Goal: Navigation & Orientation: Find specific page/section

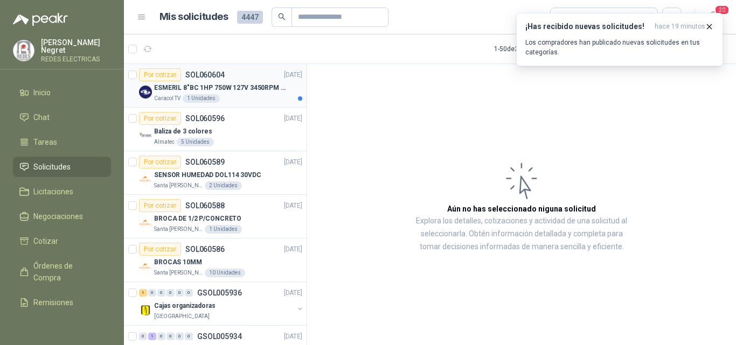
click at [239, 83] on p "ESMERIL 8"BC 1HP 750W 127V 3450RPM URREA" at bounding box center [221, 88] width 134 height 10
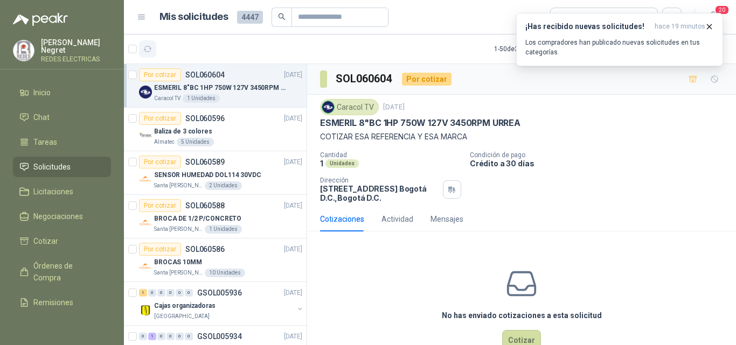
click at [154, 49] on button "button" at bounding box center [147, 48] width 17 height 17
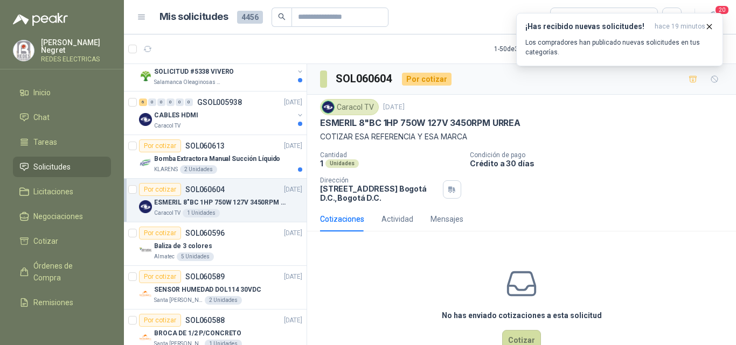
scroll to position [108, 0]
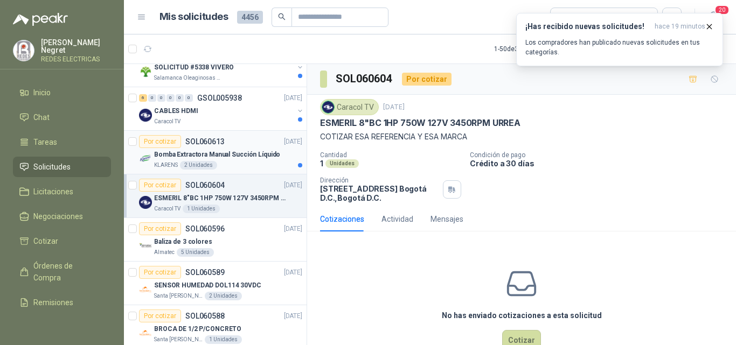
click at [263, 158] on p "Bomba Extractora Manual Succión Líquido" at bounding box center [217, 155] width 126 height 10
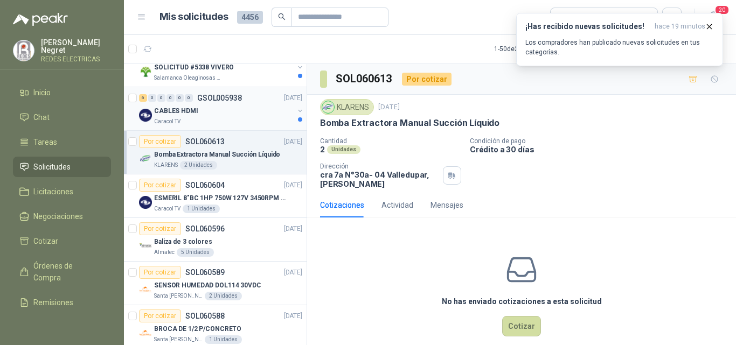
click at [252, 119] on div "Caracol TV" at bounding box center [224, 121] width 140 height 9
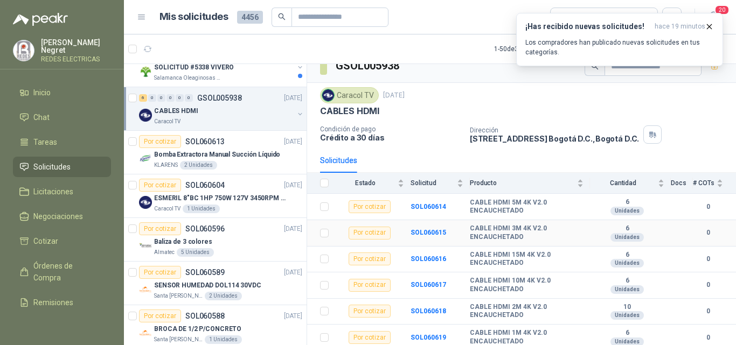
scroll to position [16, 0]
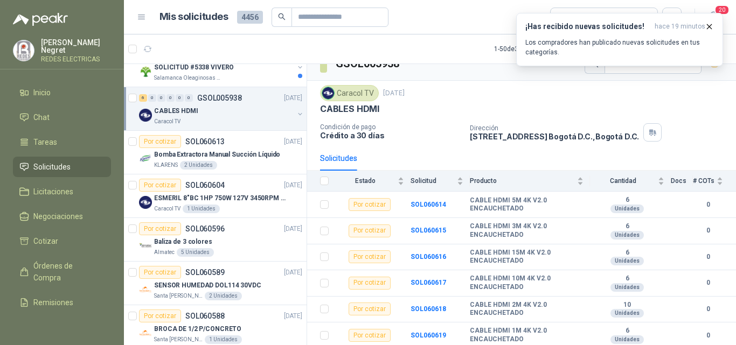
click at [259, 112] on div "CABLES HDMI" at bounding box center [224, 111] width 140 height 13
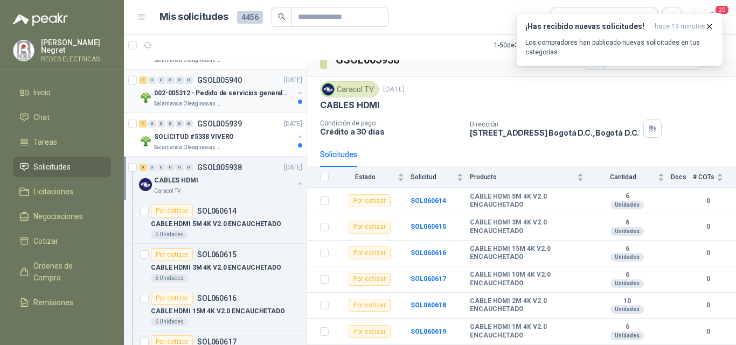
scroll to position [0, 0]
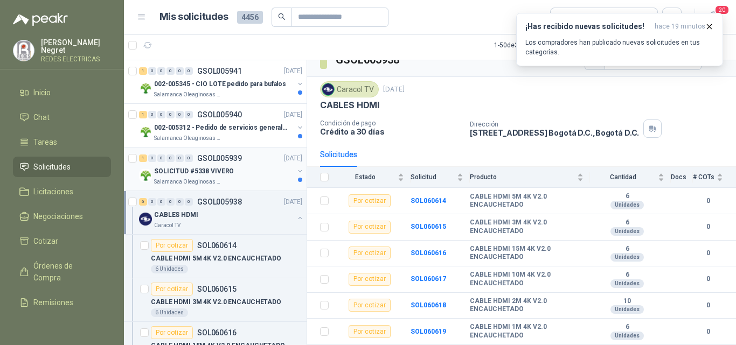
click at [257, 180] on div "Salamanca Oleaginosas SAS" at bounding box center [224, 182] width 140 height 9
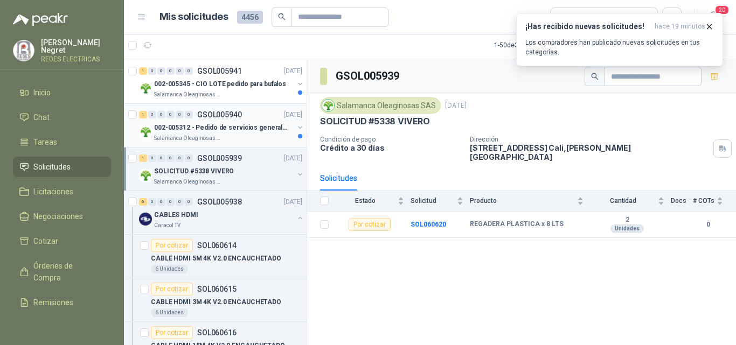
click at [260, 137] on div "Salamanca Oleaginosas SAS" at bounding box center [224, 138] width 140 height 9
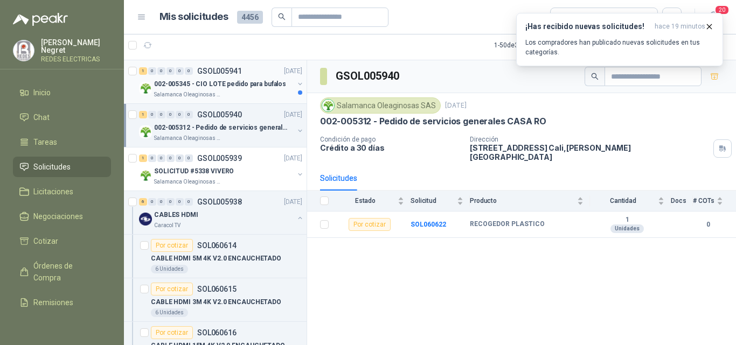
click at [260, 85] on p "002-005345 - CIO LOTE pedido para bufalos" at bounding box center [220, 84] width 132 height 10
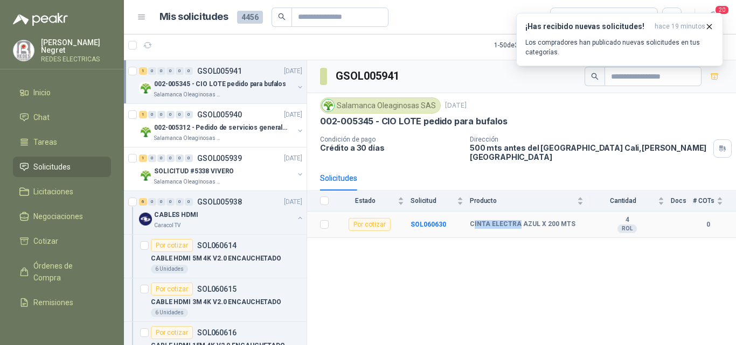
drag, startPoint x: 474, startPoint y: 217, endPoint x: 517, endPoint y: 217, distance: 42.6
click at [517, 220] on b "CINTA ELECTRA AZUL X 200 MTS" at bounding box center [523, 224] width 106 height 9
click at [53, 88] on li "Inicio" at bounding box center [61, 93] width 85 height 12
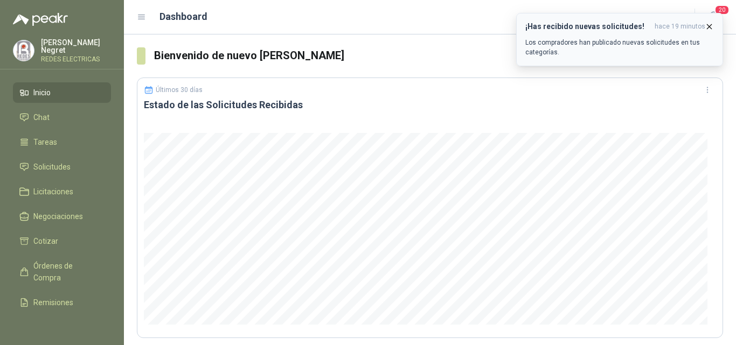
click at [710, 27] on icon "button" at bounding box center [710, 26] width 4 height 4
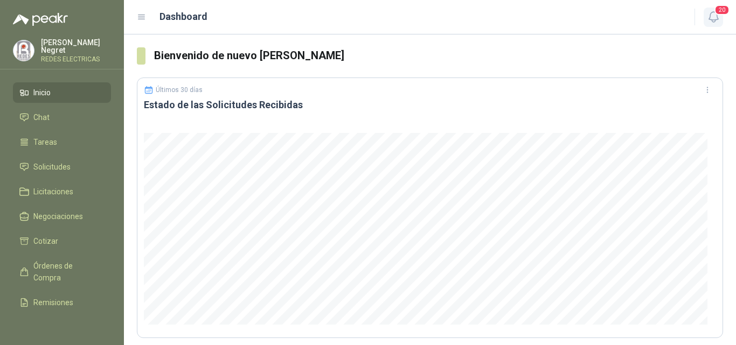
click at [718, 15] on span "20" at bounding box center [722, 10] width 15 height 10
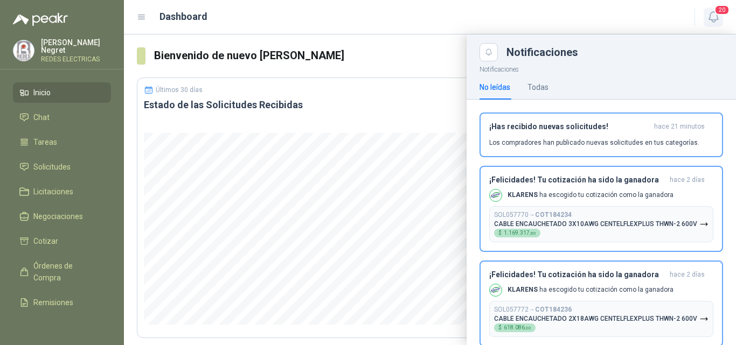
click at [718, 15] on span "20" at bounding box center [722, 10] width 15 height 10
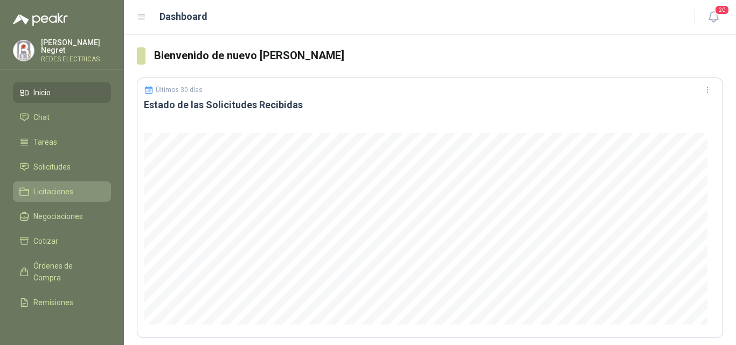
click at [48, 189] on span "Licitaciones" at bounding box center [53, 192] width 40 height 12
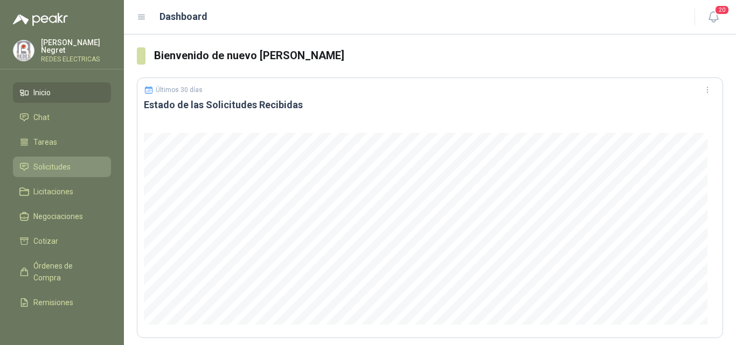
click at [51, 170] on span "Solicitudes" at bounding box center [51, 167] width 37 height 12
